Goal: Book appointment/travel/reservation

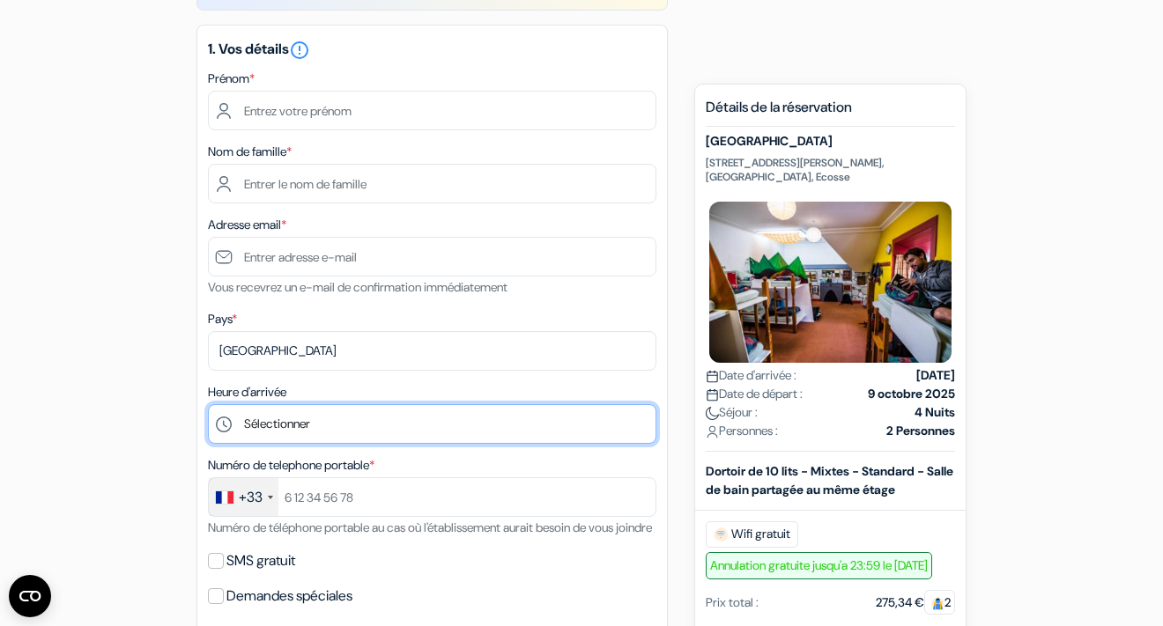
scroll to position [154, 0]
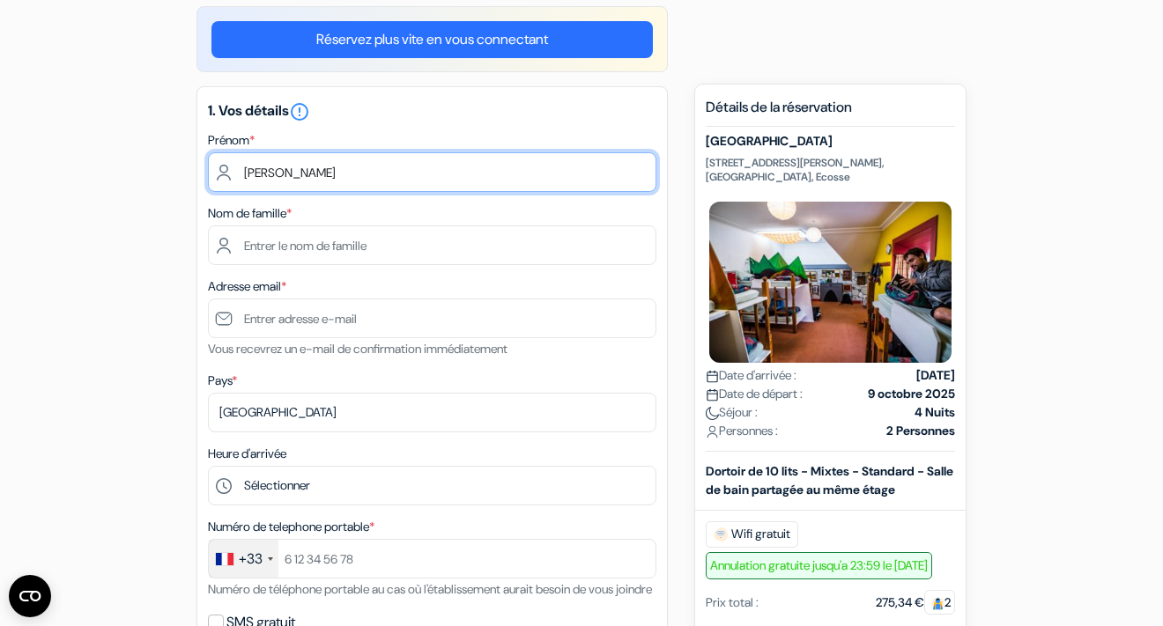
type input "[PERSON_NAME]"
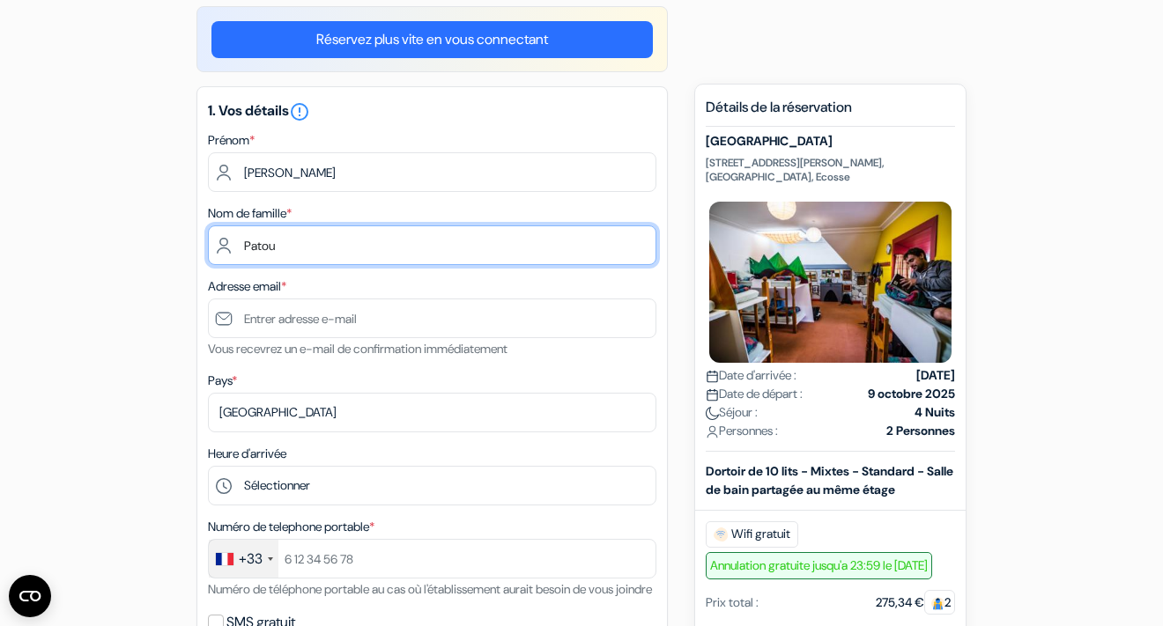
type input "Patou"
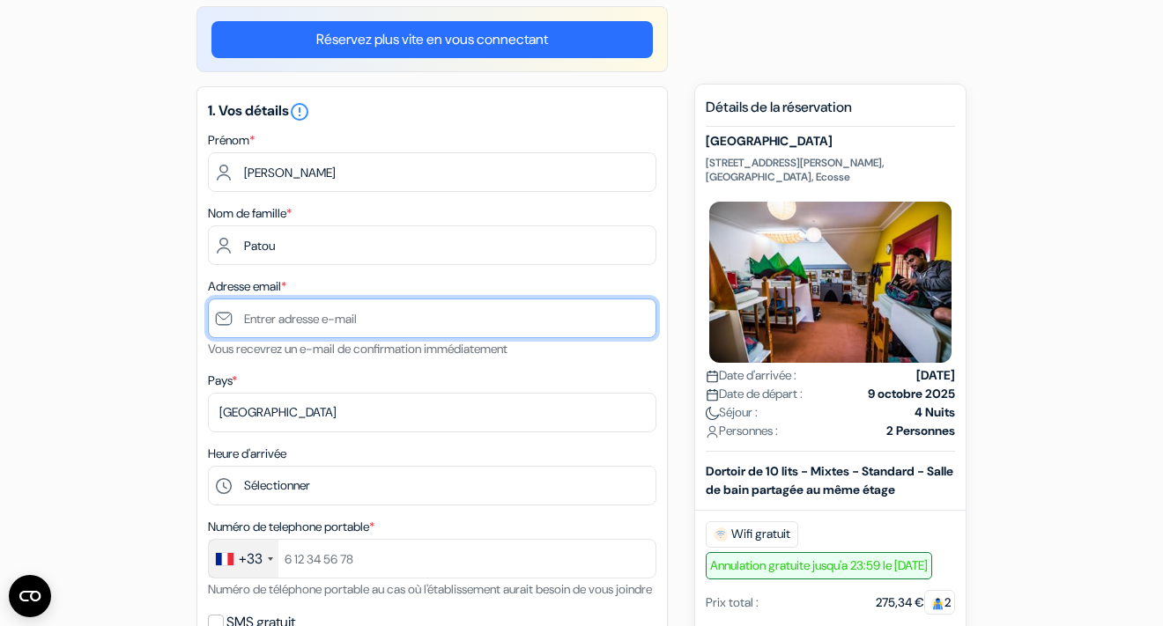
type input "[PERSON_NAME][EMAIL_ADDRESS][DOMAIN_NAME]"
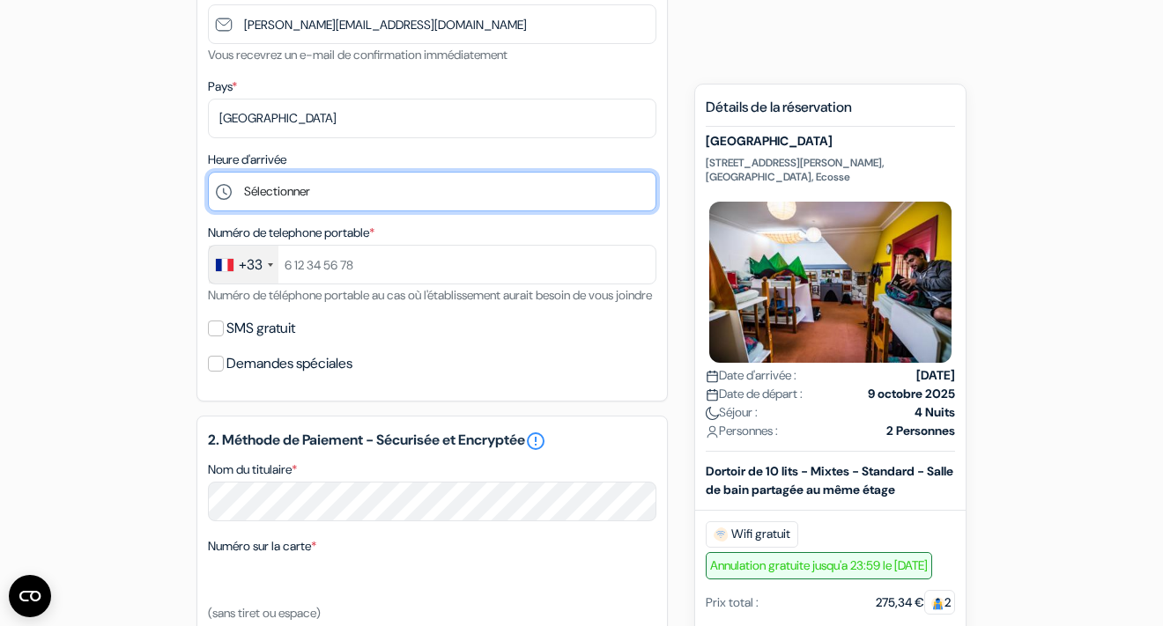
scroll to position [451, 0]
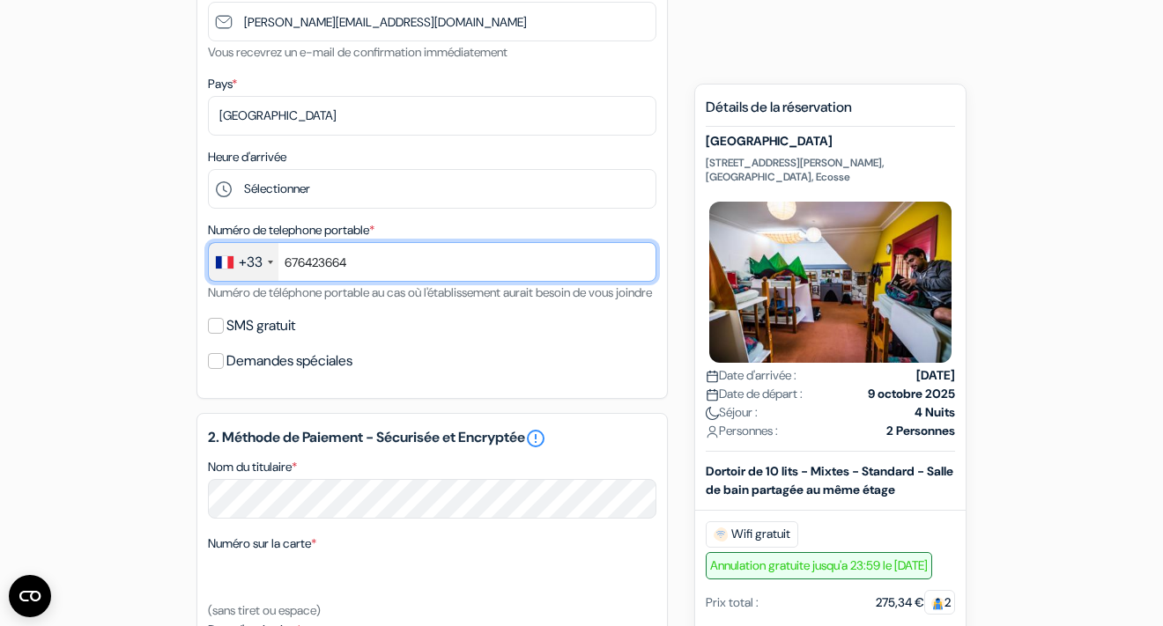
type input "676423664"
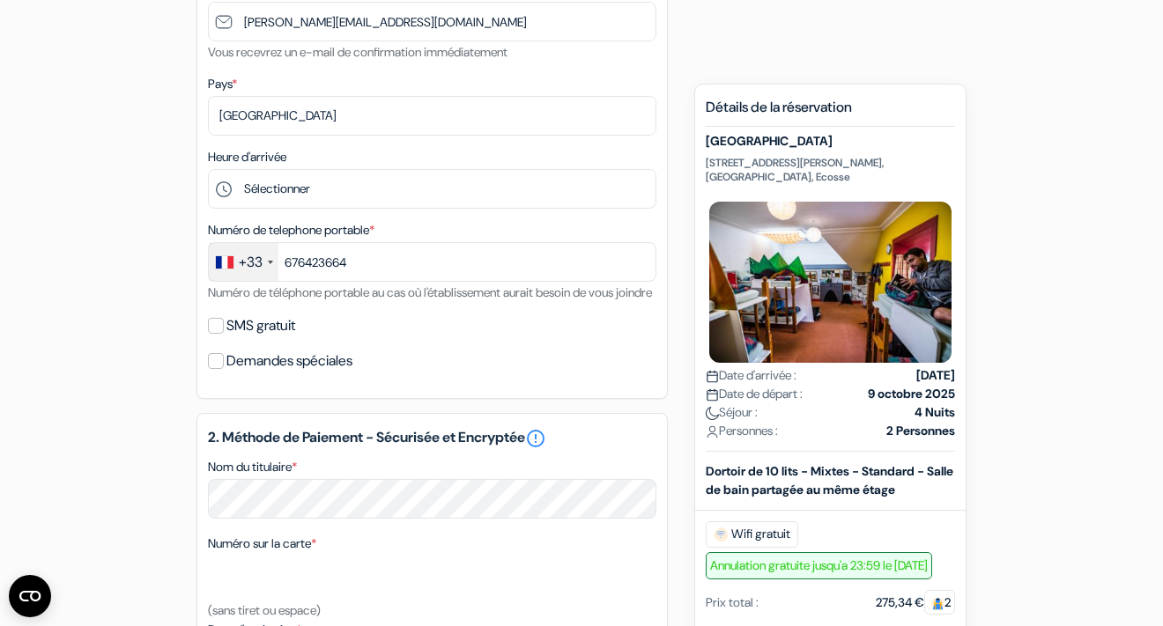
click at [168, 325] on div "add_box [GEOGRAPHIC_DATA] [STREET_ADDRESS][PERSON_NAME] Détails de l'établissem…" at bounding box center [581, 430] width 1004 height 1442
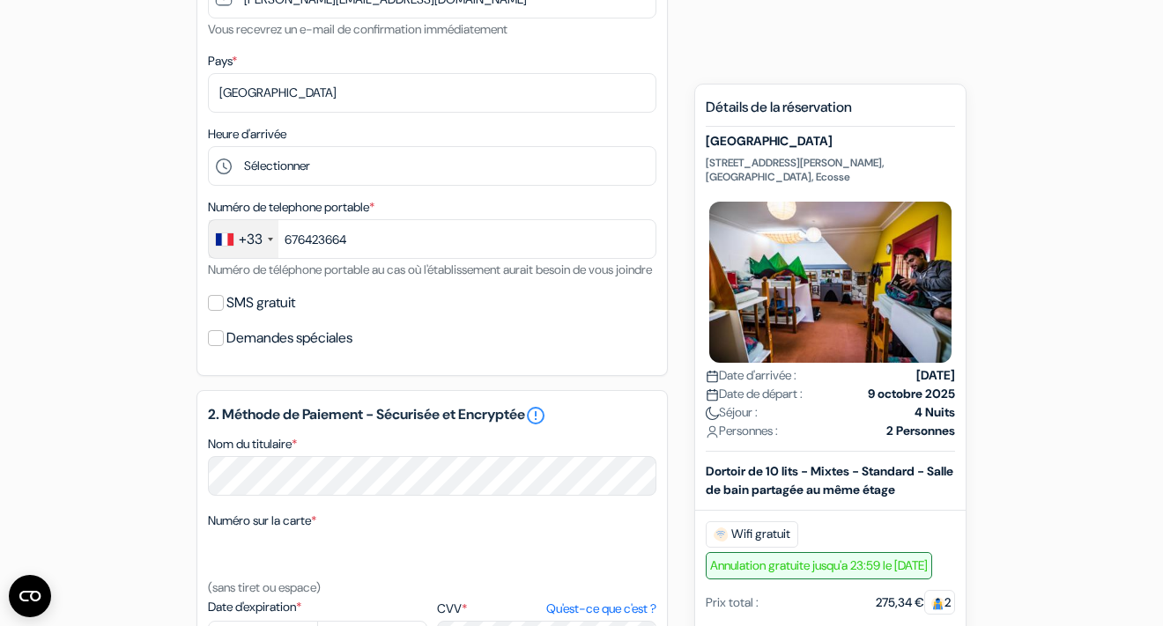
scroll to position [517, 0]
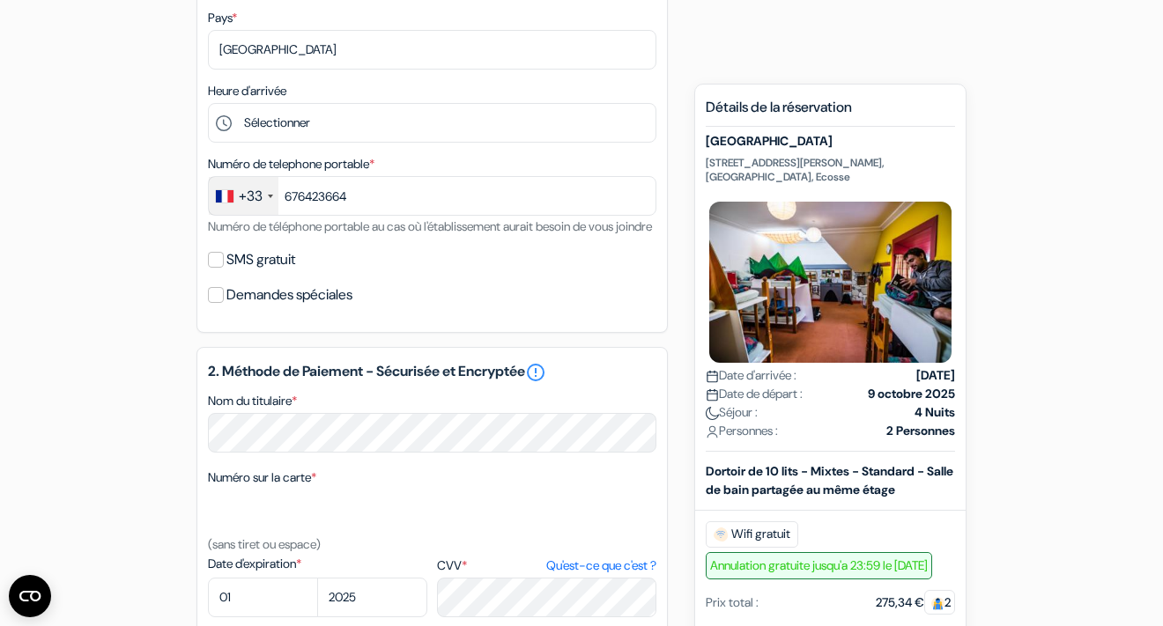
click at [215, 268] on input "SMS gratuit" at bounding box center [216, 260] width 16 height 16
checkbox input "true"
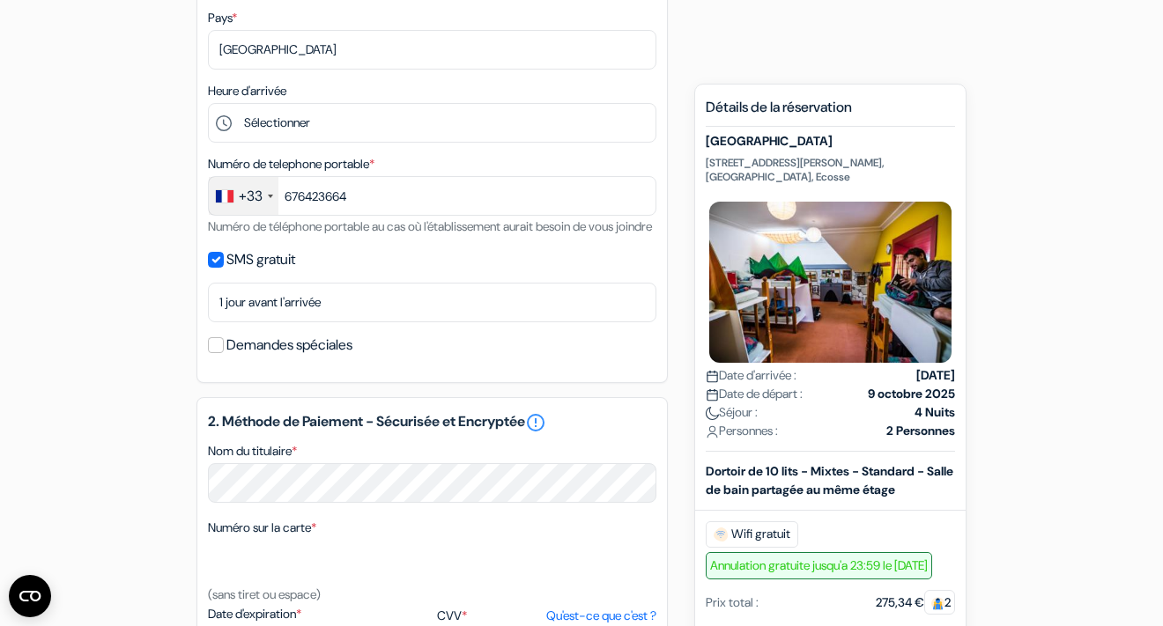
click at [218, 353] on input "Demandes spéciales" at bounding box center [216, 345] width 16 height 16
checkbox input "true"
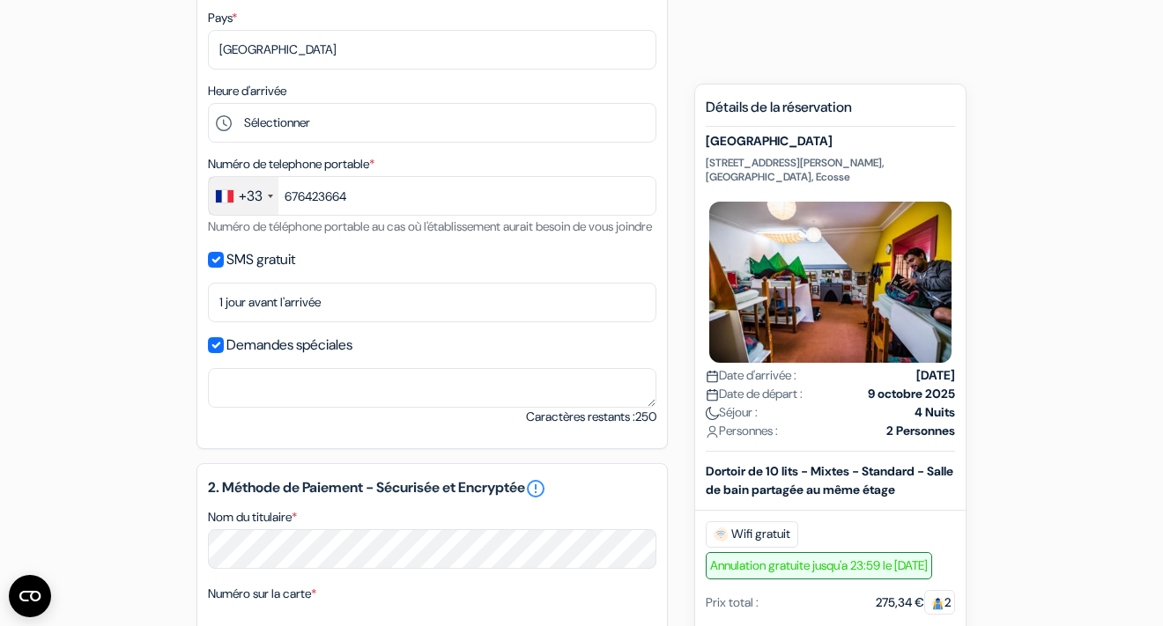
click at [219, 268] on input "SMS gratuit" at bounding box center [216, 260] width 16 height 16
checkbox input "false"
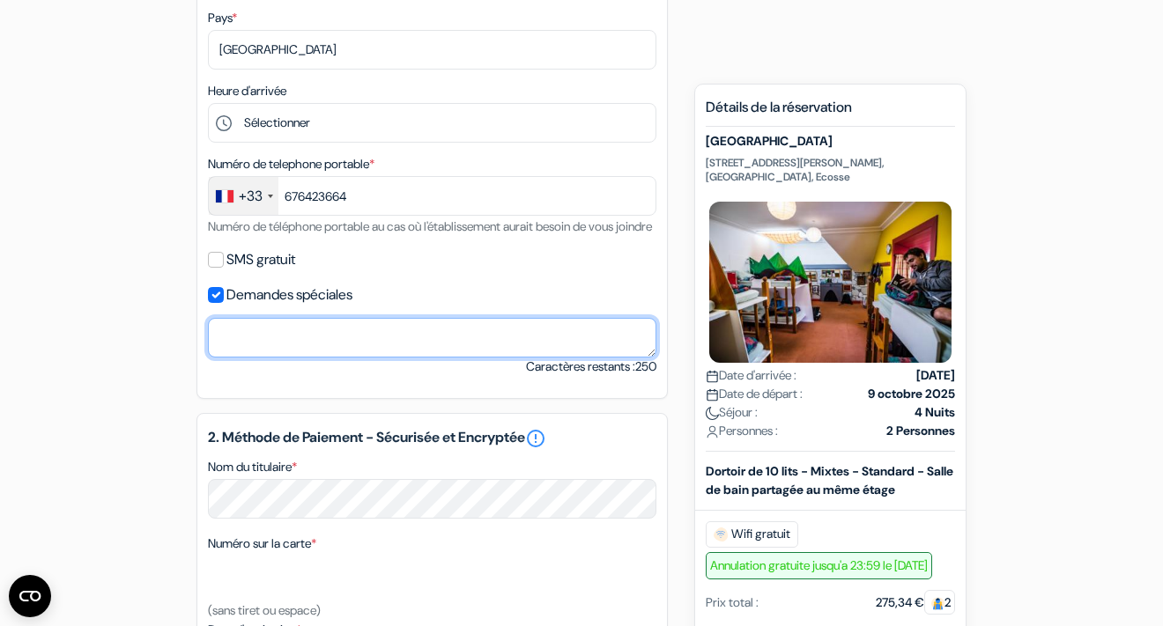
click at [251, 358] on textarea "Nom du titulaire *" at bounding box center [432, 338] width 448 height 40
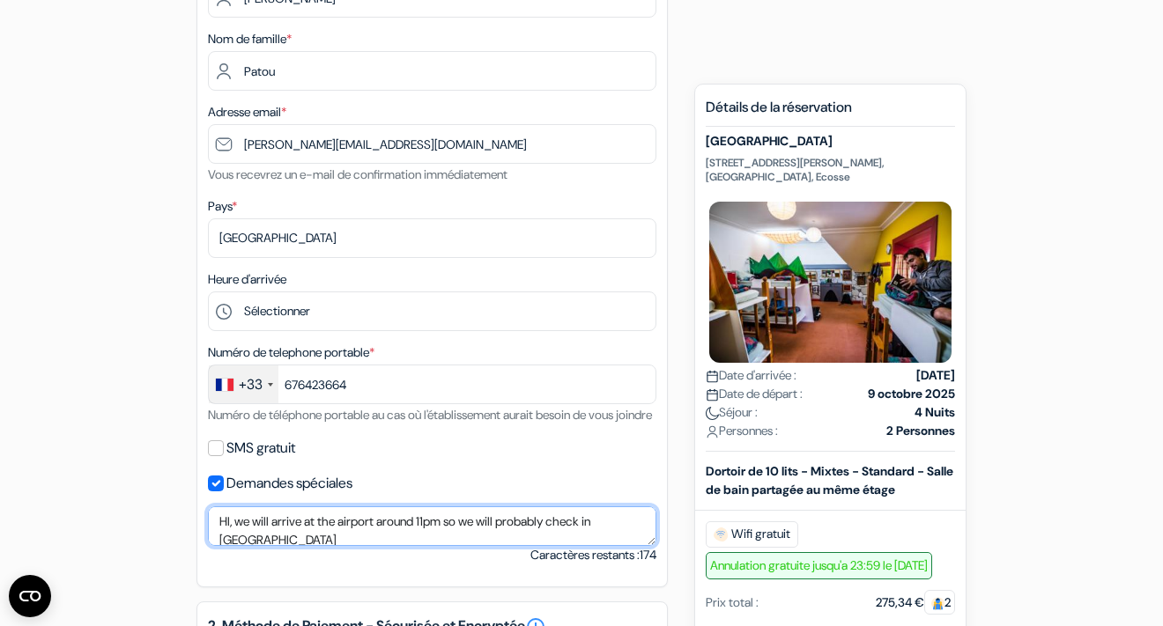
scroll to position [3, 0]
click at [240, 546] on textarea "HI, we will arrive at the airport around 11pm so we will probably check in arou…" at bounding box center [432, 527] width 448 height 40
click at [364, 546] on textarea "HI, we will arrive at the airport around 11pm so we will probably check in arou…" at bounding box center [432, 527] width 448 height 40
click at [242, 546] on textarea "HI, we will arrive at the airport around 11pm so we will probably check in arou…" at bounding box center [432, 527] width 448 height 40
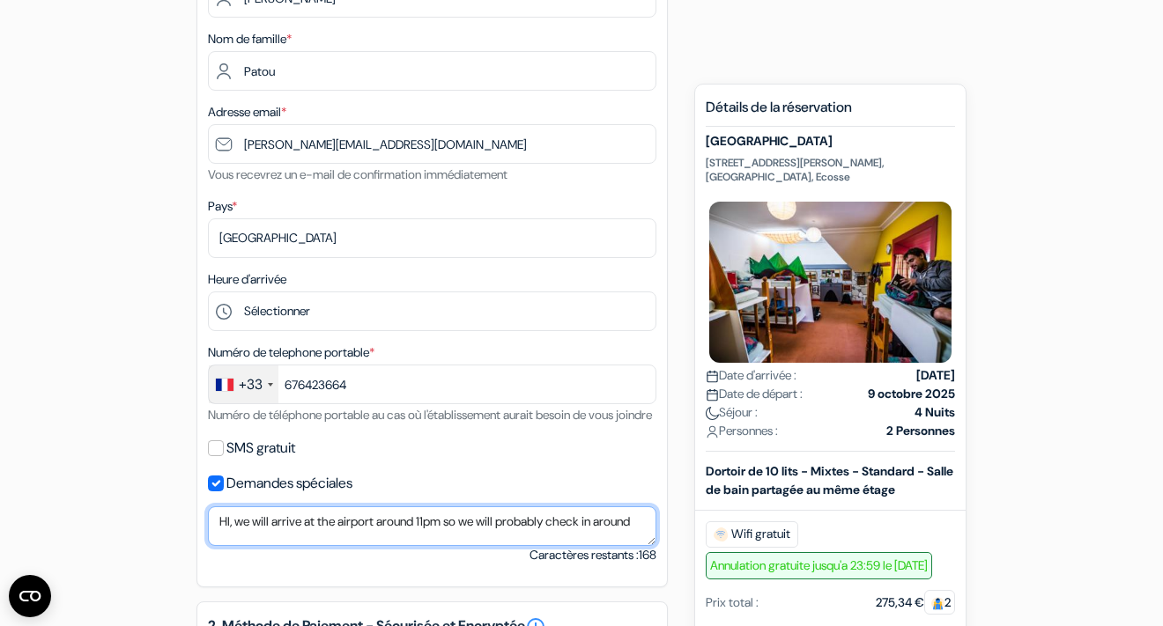
click at [242, 546] on textarea "HI, we will arrive at the airport around 11pm so we will probably check in arou…" at bounding box center [432, 527] width 448 height 40
click at [270, 546] on textarea "HI, we will arrive at the airport around 11pm so we will probably check in arou…" at bounding box center [432, 527] width 448 height 40
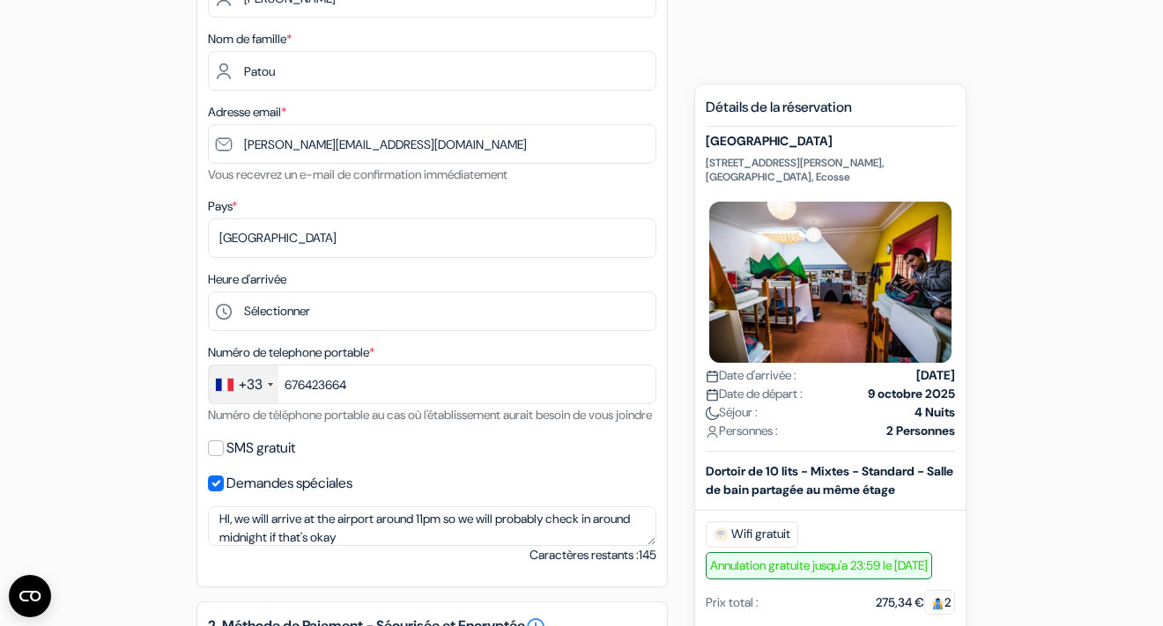
click at [156, 511] on div "add_box [GEOGRAPHIC_DATA] [STREET_ADDRESS][PERSON_NAME] Détails de l'établissem…" at bounding box center [581, 586] width 1004 height 1508
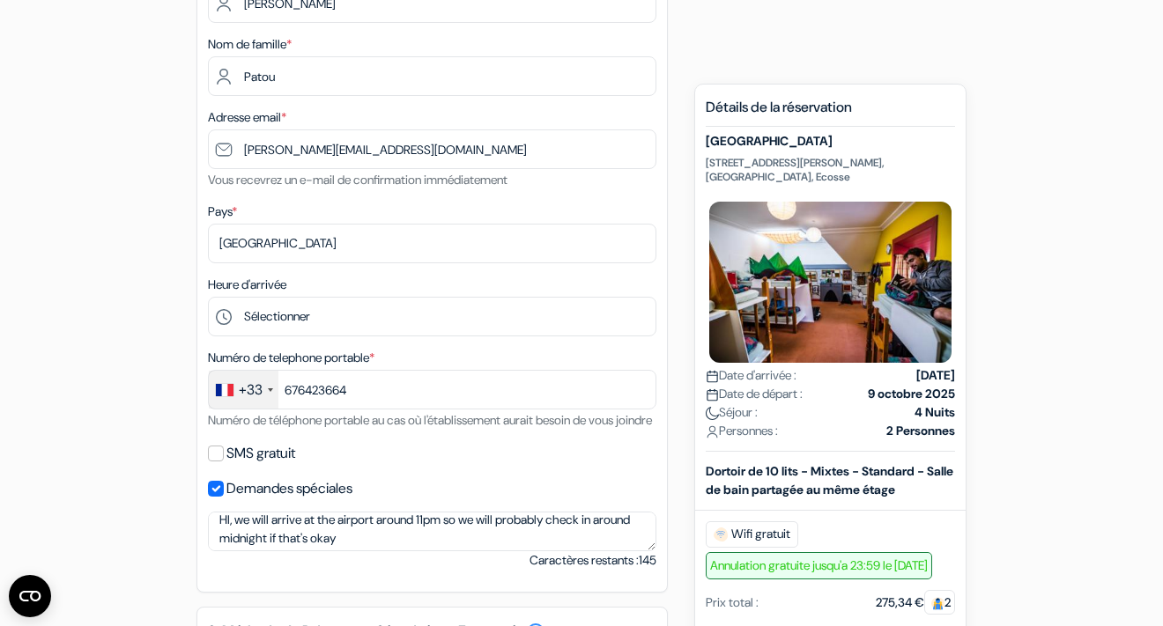
scroll to position [0, 0]
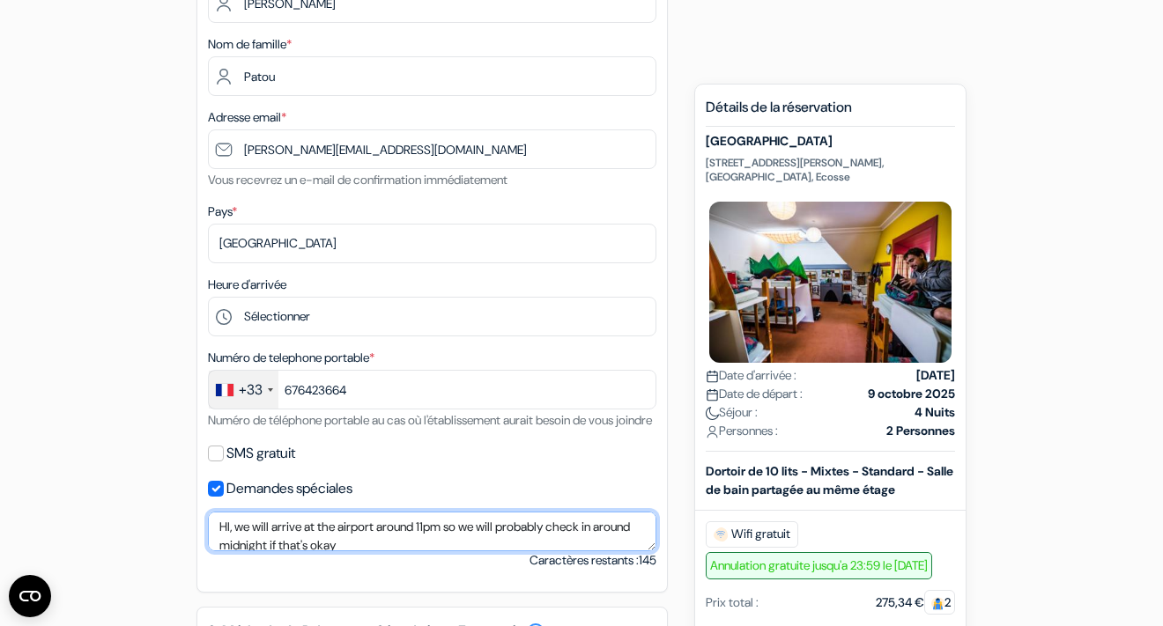
click at [233, 550] on textarea "HI, we will arrive at the airport around 11pm so we will probably check in arou…" at bounding box center [432, 532] width 448 height 40
type textarea "Hi, we will arrive at the airport around 11pm so we will probably check in arou…"
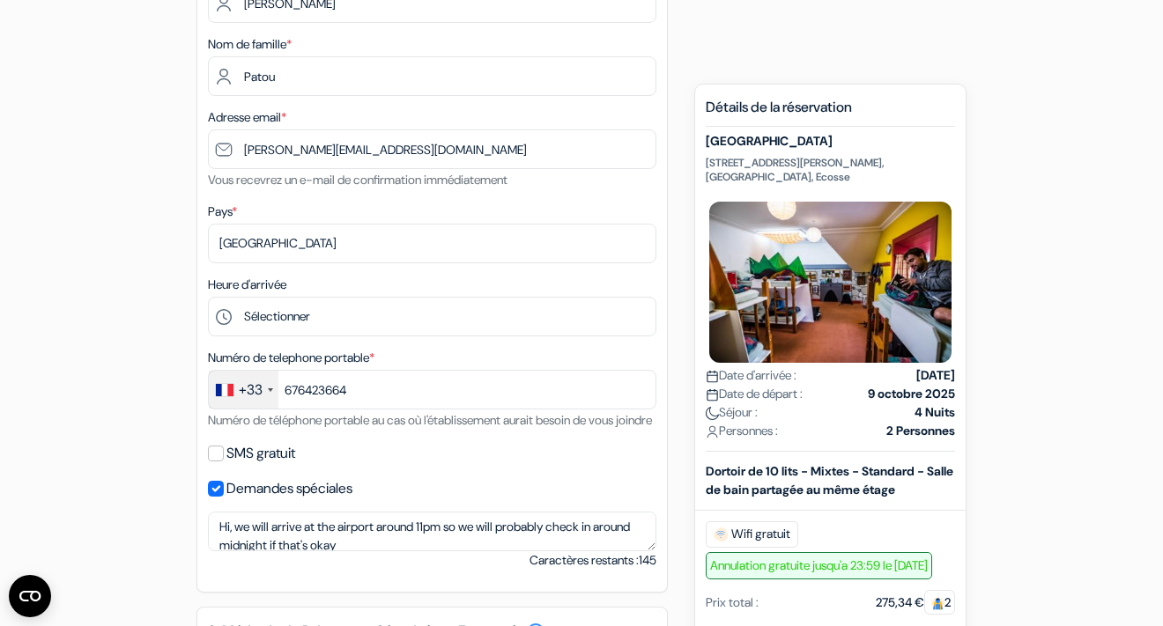
click at [105, 494] on div "add_box [GEOGRAPHIC_DATA] [STREET_ADDRESS][PERSON_NAME] Détails de l'établissem…" at bounding box center [581, 591] width 1004 height 1508
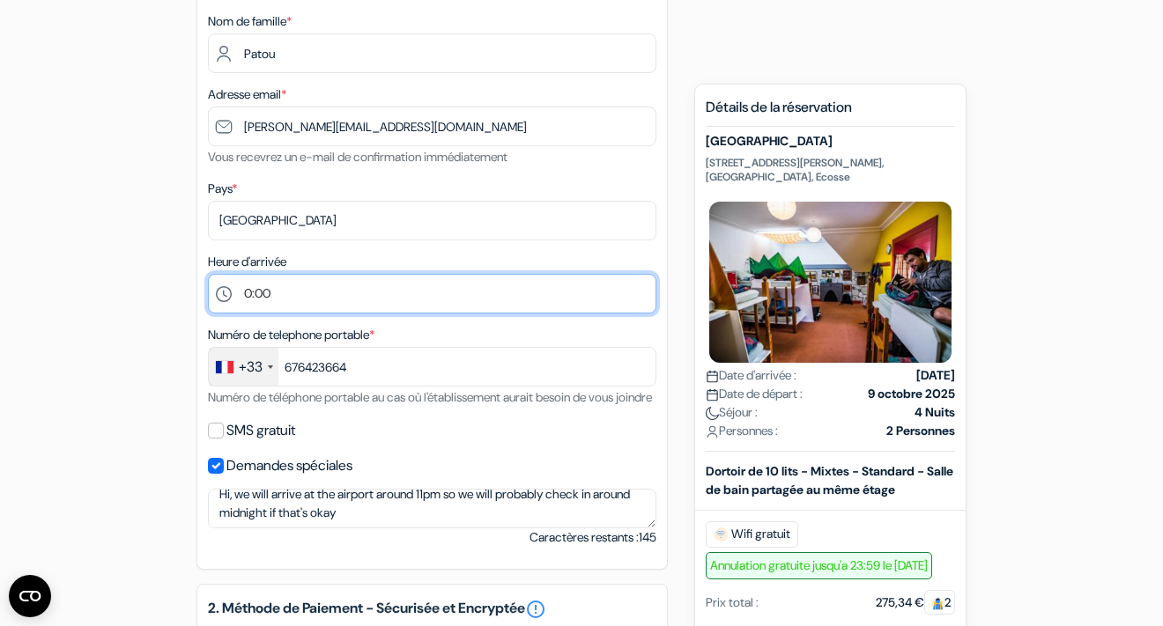
scroll to position [353, 0]
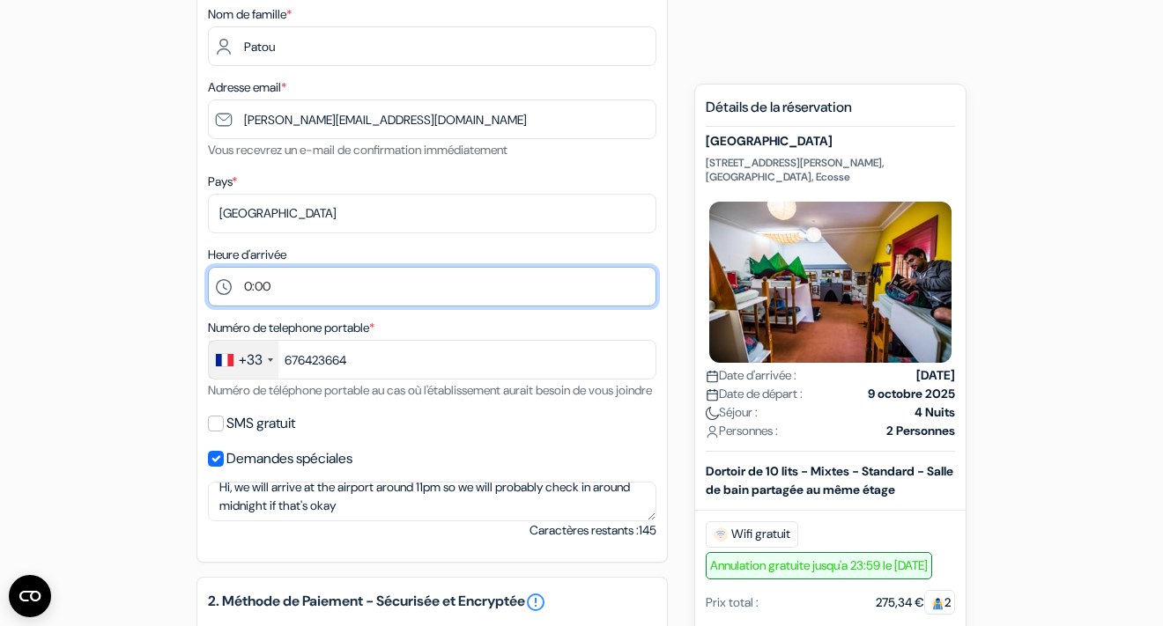
select select "23"
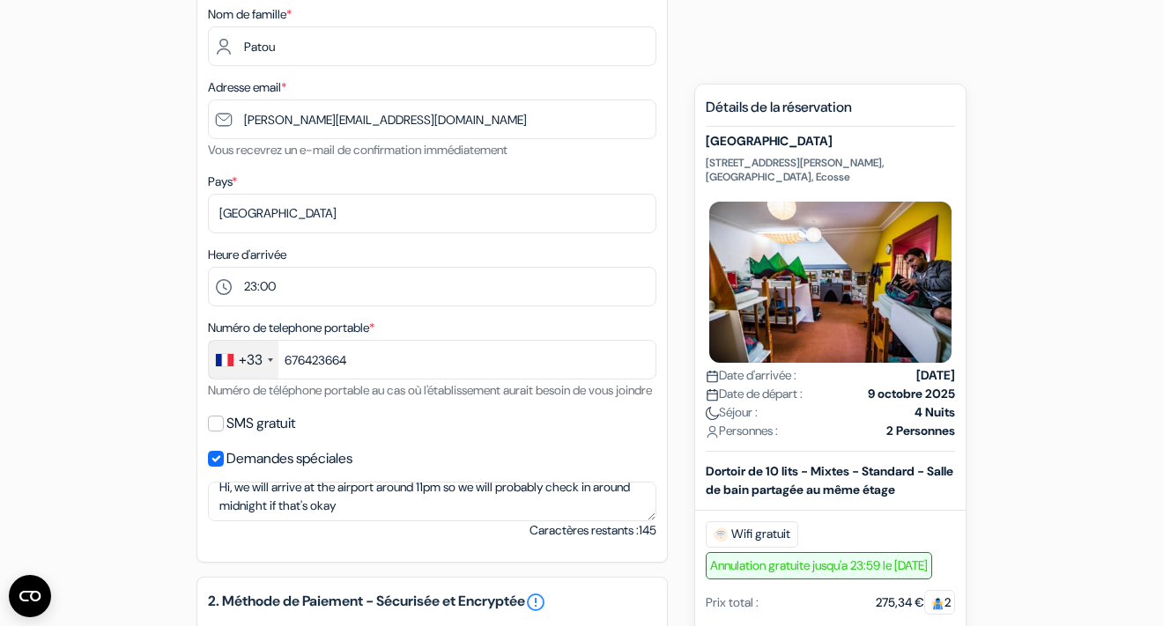
click at [149, 294] on div "add_box [GEOGRAPHIC_DATA] [STREET_ADDRESS][PERSON_NAME] Détails de l'établissem…" at bounding box center [581, 561] width 1004 height 1508
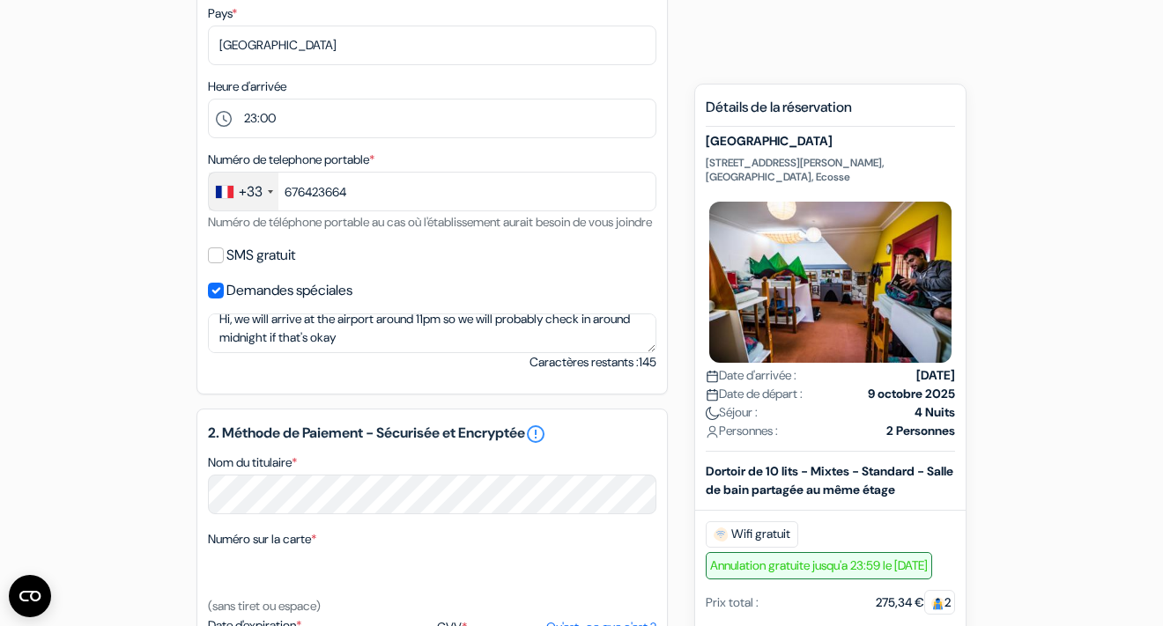
scroll to position [525, 0]
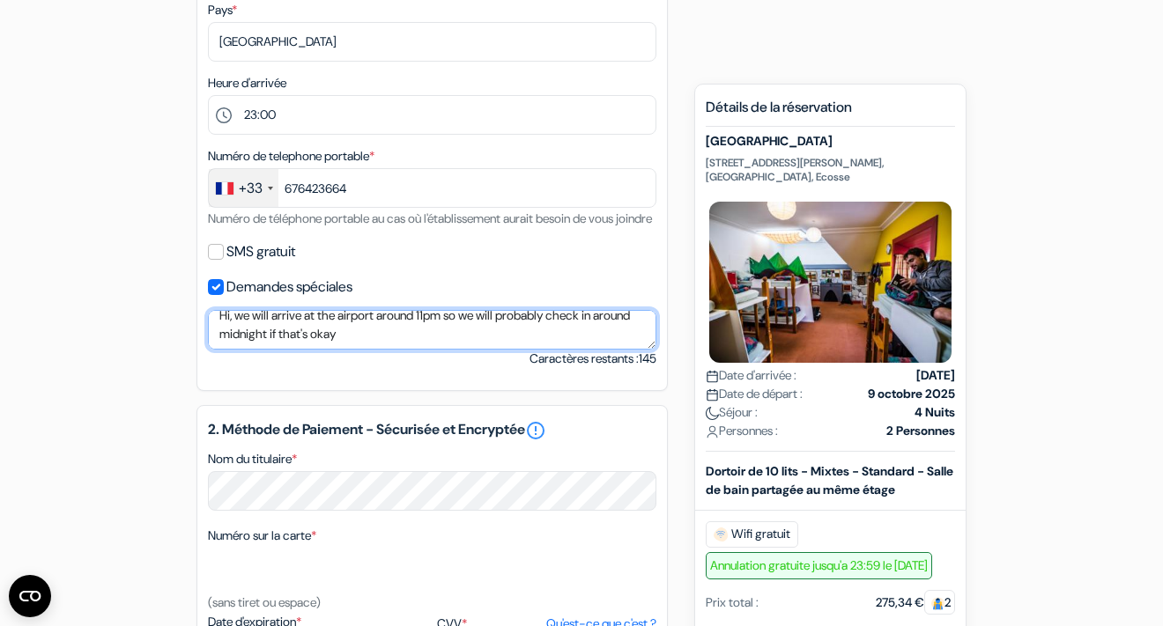
click at [409, 350] on textarea "Hi, we will arrive at the airport around 11pm so we will probably check in arou…" at bounding box center [432, 330] width 448 height 40
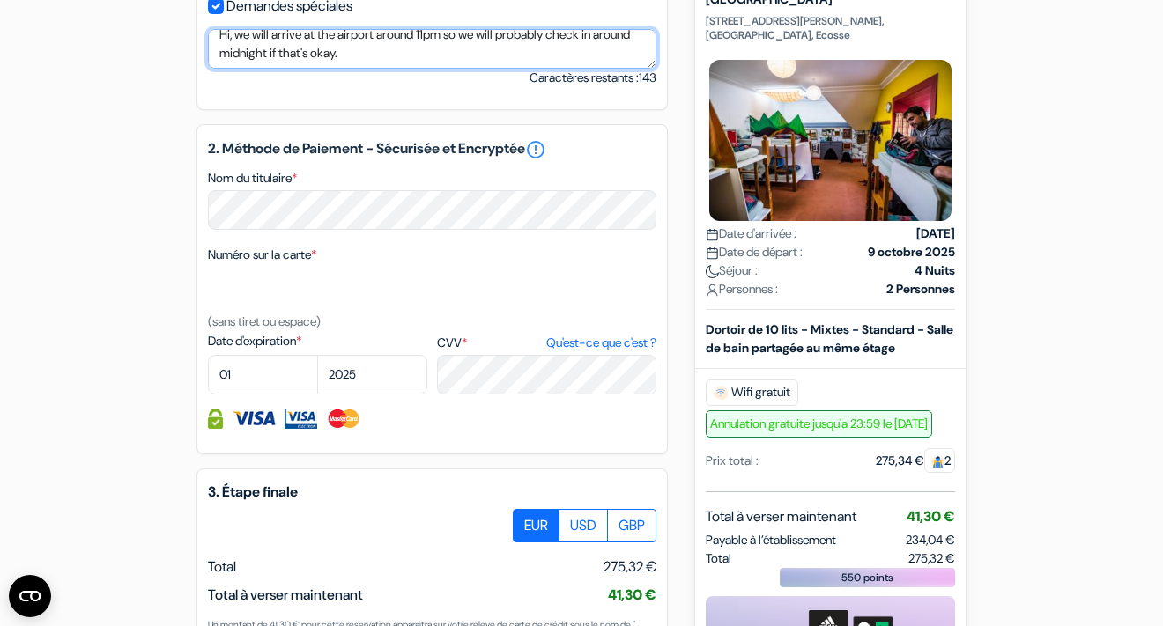
scroll to position [808, 0]
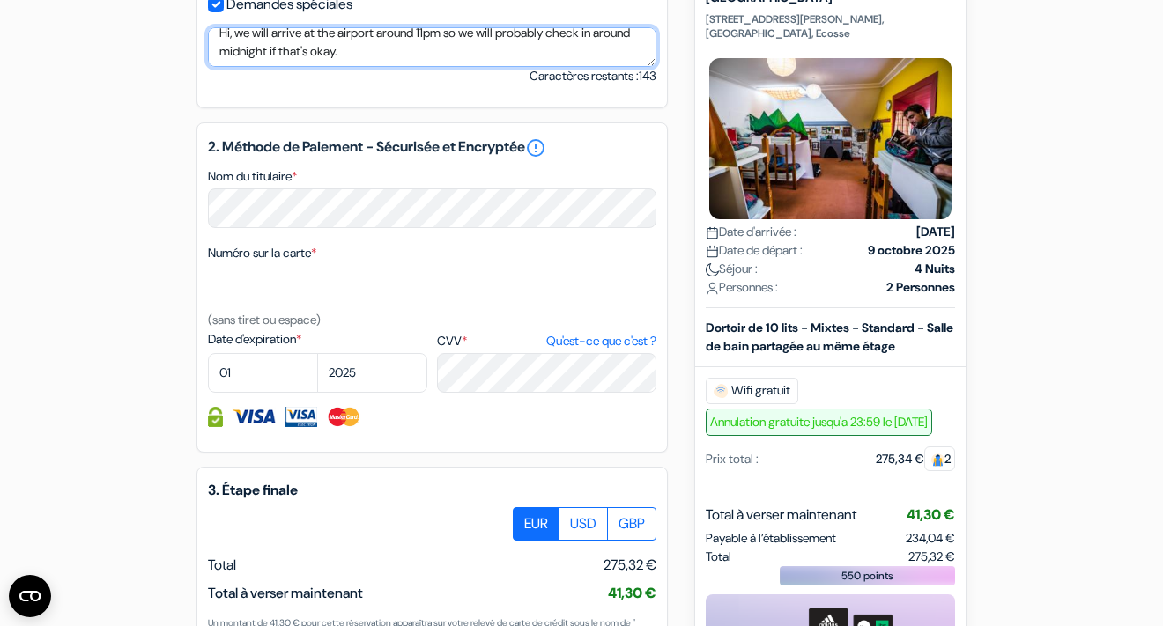
type textarea "Hi, we will arrive at the airport around 11pm so we will probably check in arou…"
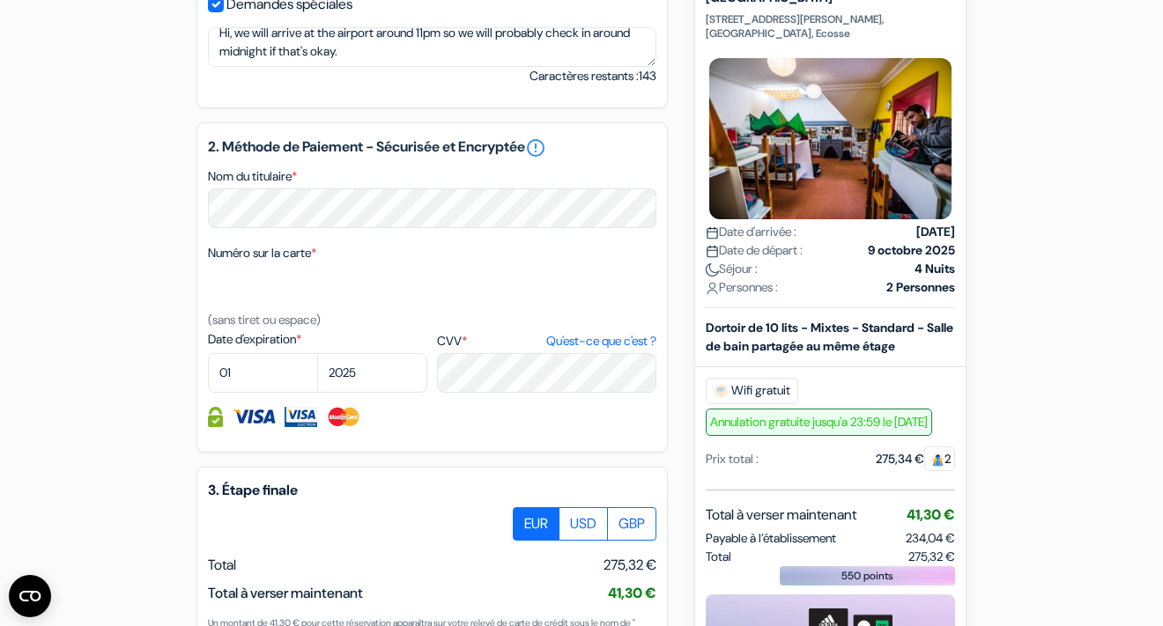
click at [104, 342] on div "add_box [GEOGRAPHIC_DATA] [STREET_ADDRESS][PERSON_NAME] Détails de l'établissem…" at bounding box center [581, 106] width 1004 height 1508
select select "09"
select select "2028"
click at [146, 414] on div "add_box [GEOGRAPHIC_DATA] [STREET_ADDRESS][PERSON_NAME] Détails de l'établissem…" at bounding box center [581, 106] width 1004 height 1508
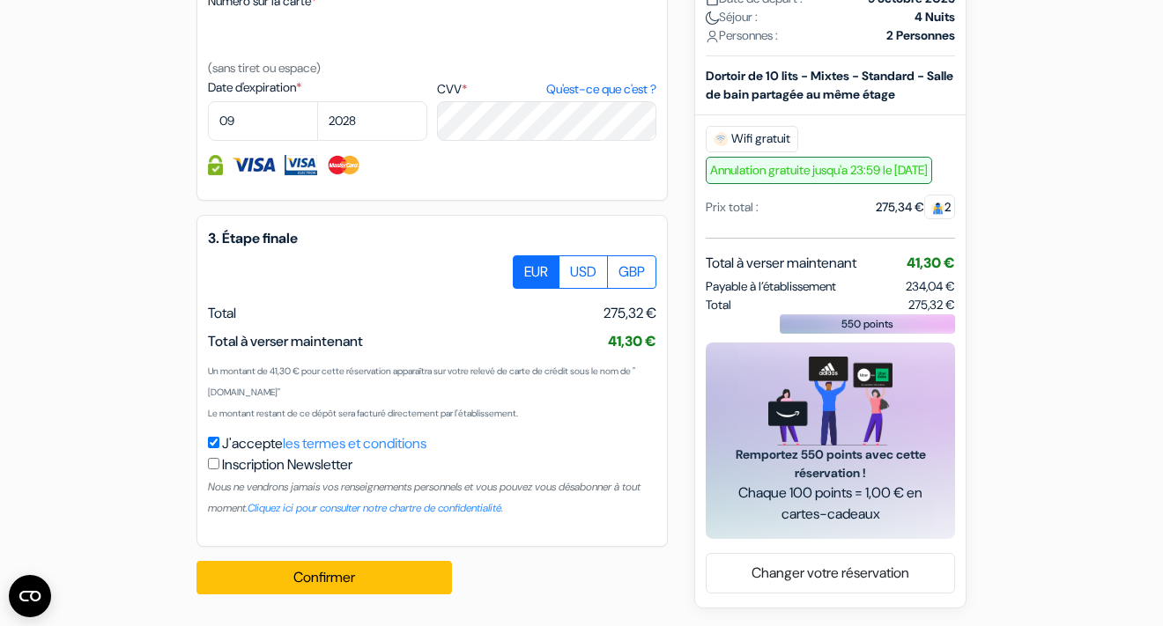
scroll to position [1081, 0]
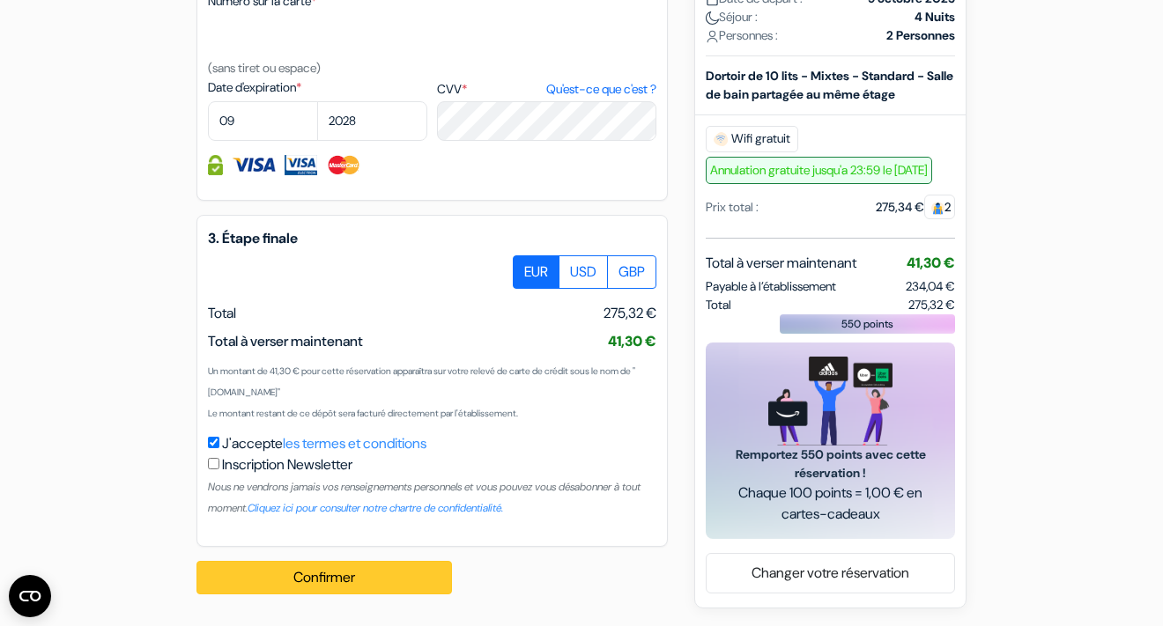
click at [262, 572] on button "Confirmer Loading..." at bounding box center [324, 577] width 256 height 33
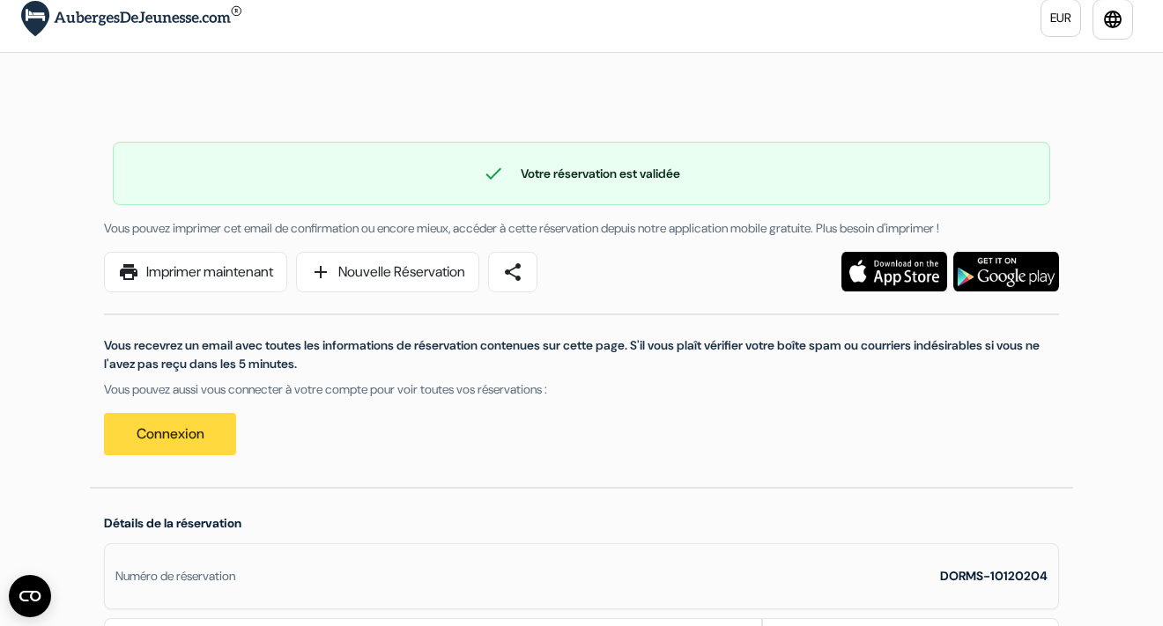
scroll to position [18, 0]
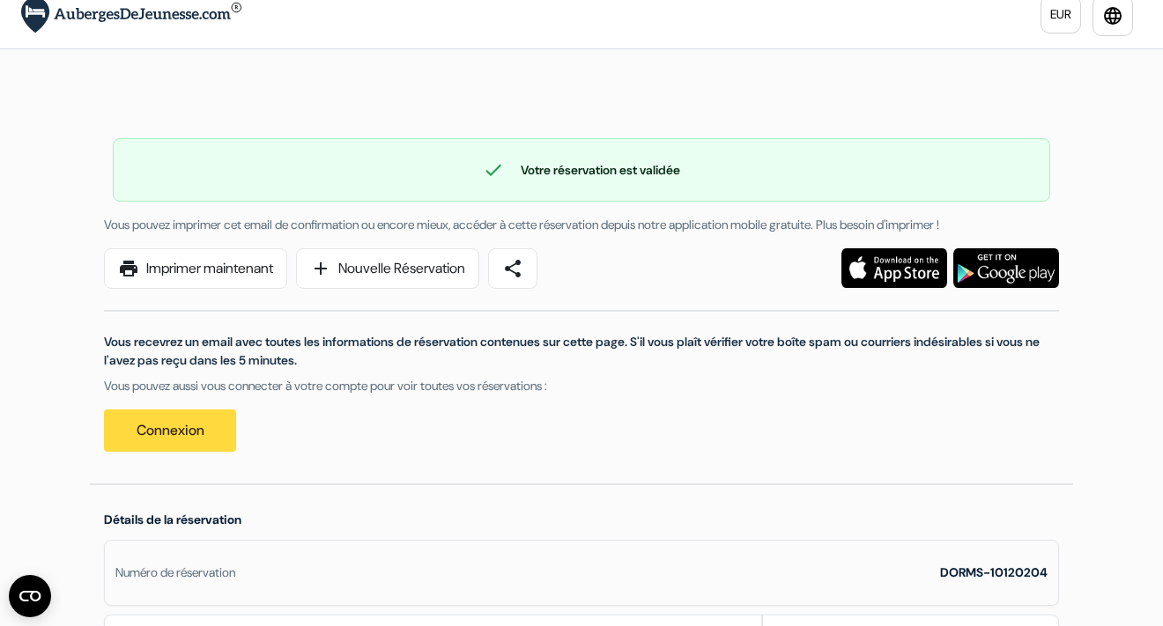
click at [238, 286] on link "print Imprimer maintenant" at bounding box center [195, 268] width 183 height 41
click at [895, 273] on img at bounding box center [894, 268] width 106 height 40
click at [259, 267] on link "print Imprimer maintenant" at bounding box center [195, 268] width 183 height 41
click at [855, 73] on div at bounding box center [581, 69] width 1163 height 40
